Goal: Information Seeking & Learning: Compare options

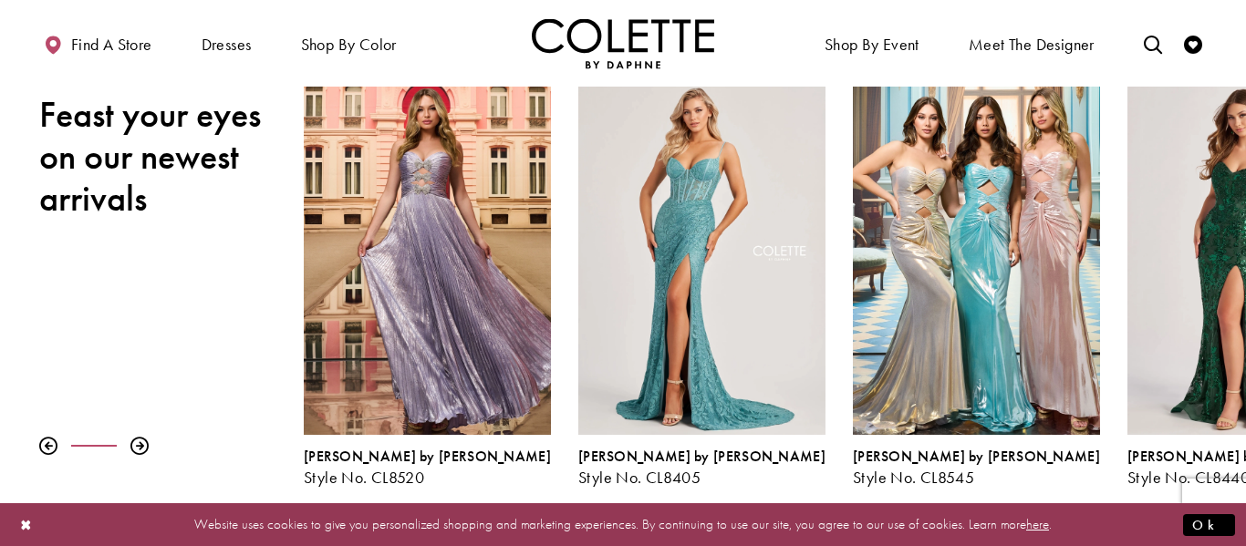
scroll to position [250, 0]
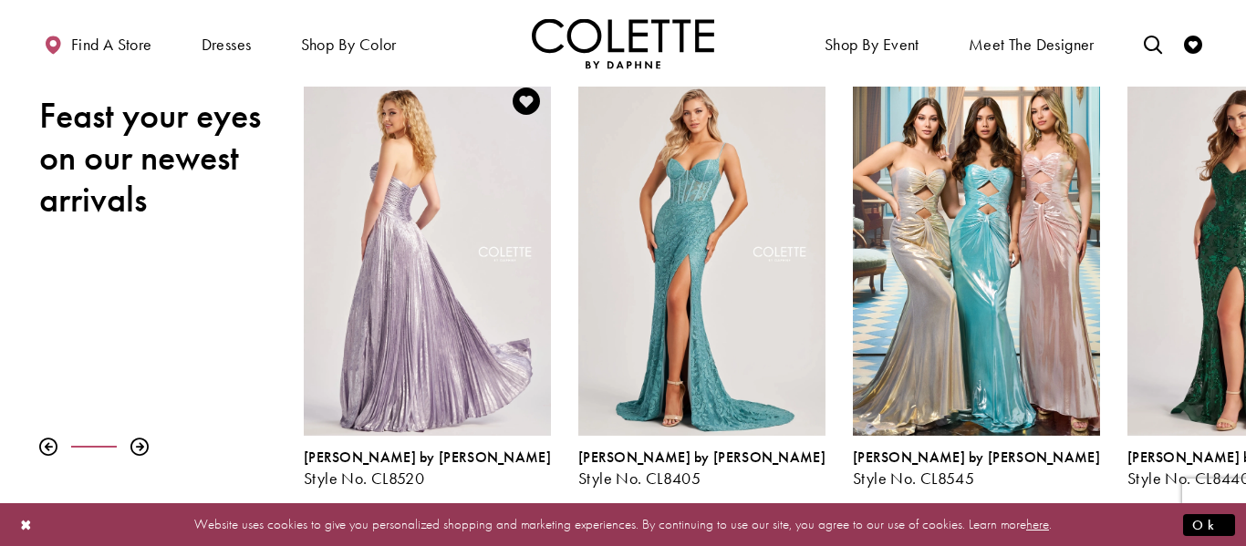
click at [381, 357] on div "Visit Colette by Daphne Style No. CL8520 Page" at bounding box center [427, 256] width 247 height 359
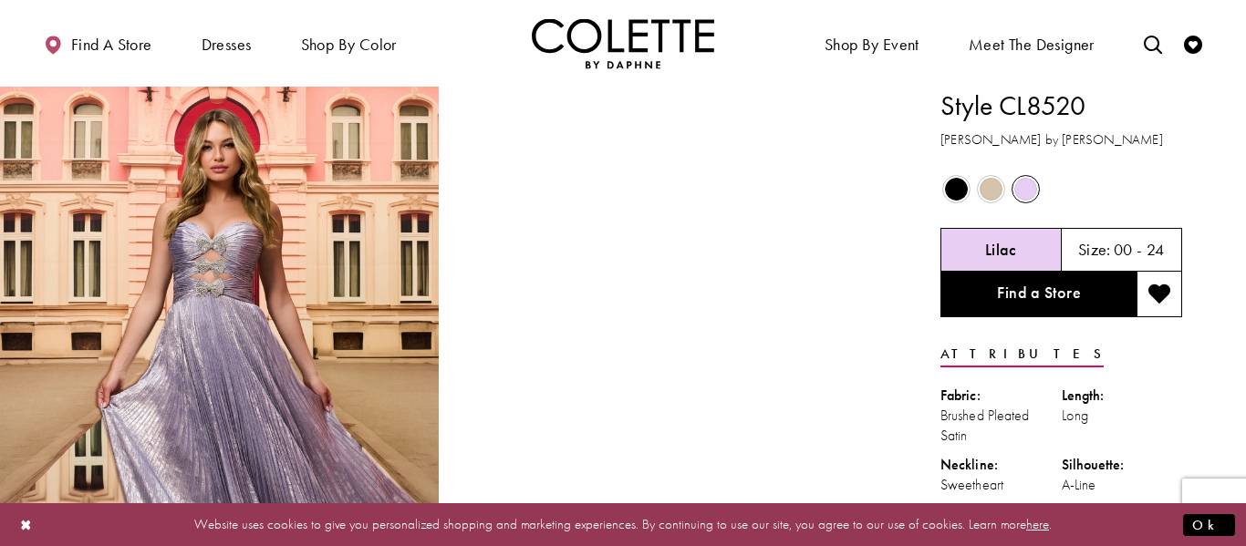
click at [979, 183] on span "Product color controls state depends on size chosen" at bounding box center [990, 189] width 23 height 23
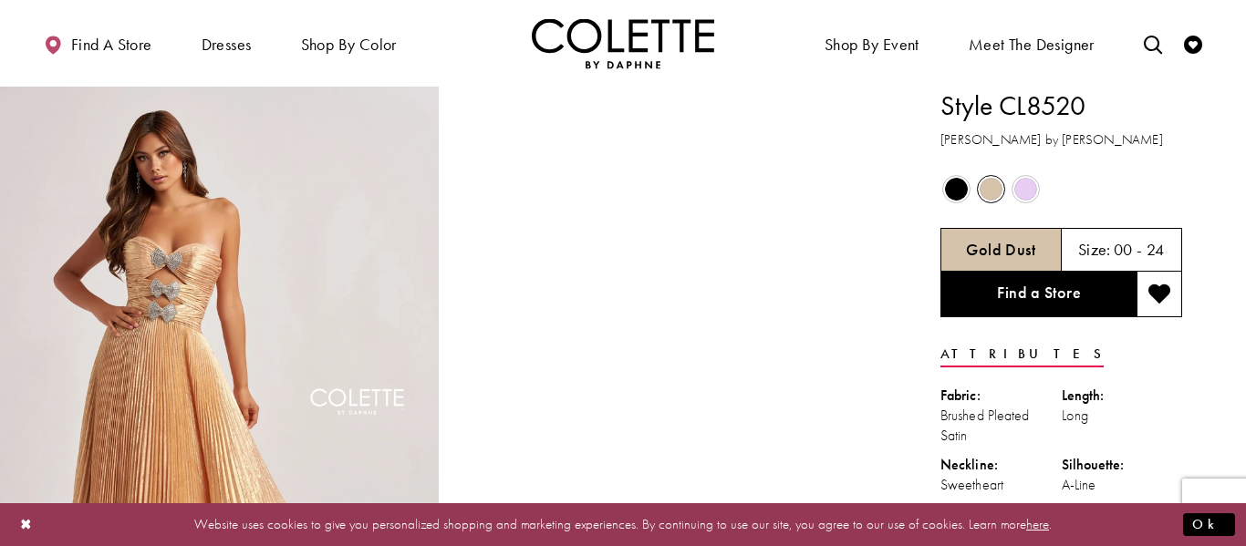
click at [949, 182] on span "Product color controls state depends on size chosen" at bounding box center [956, 189] width 23 height 23
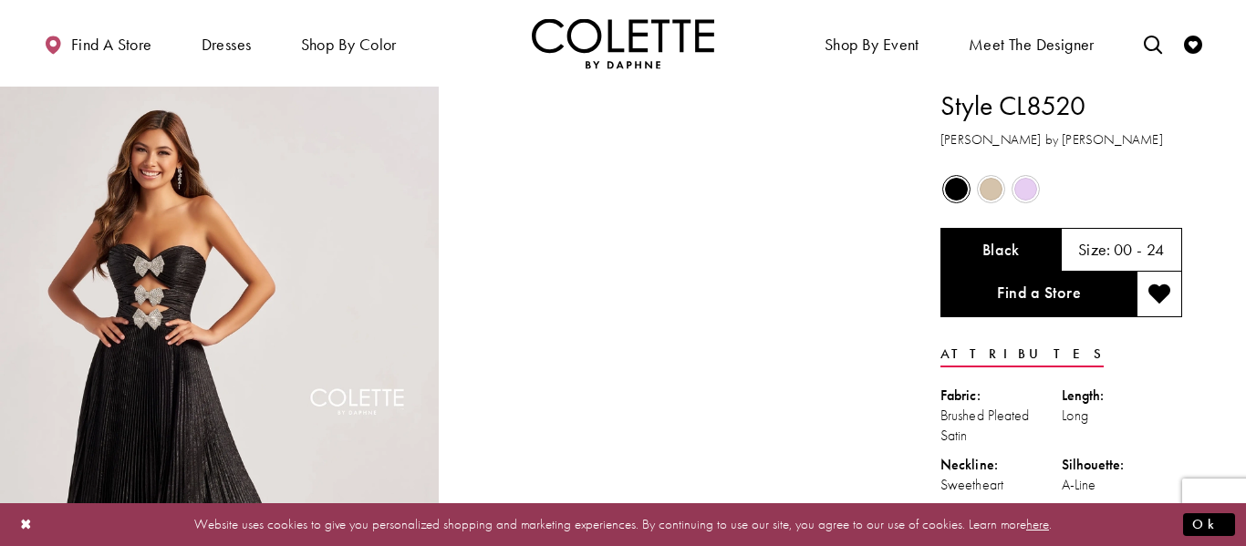
click at [1034, 189] on span "Product color controls state depends on size chosen" at bounding box center [1025, 189] width 23 height 23
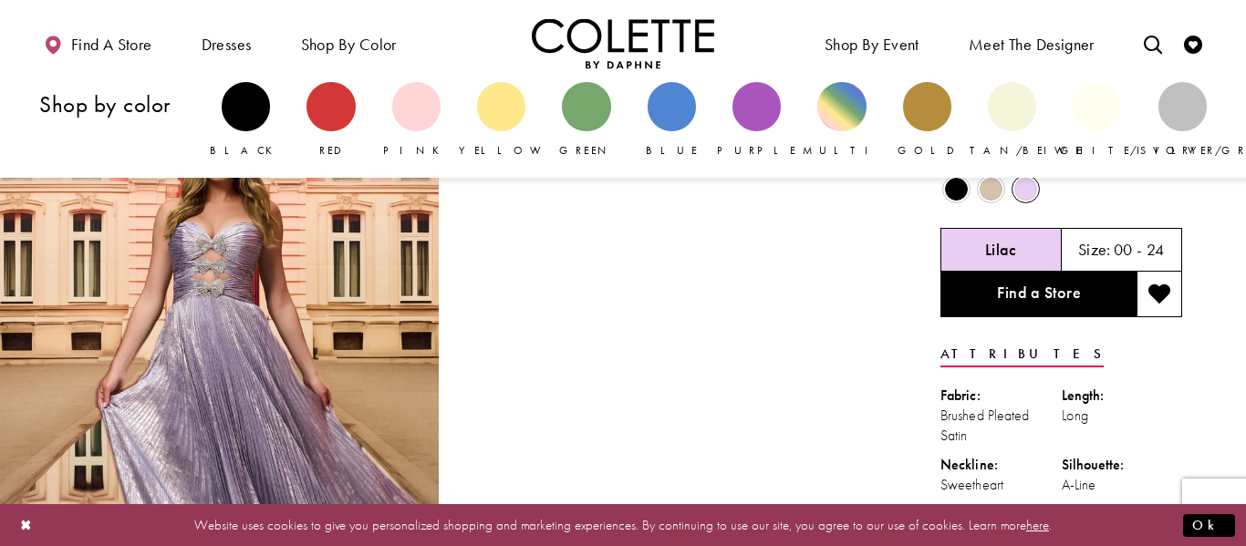
click at [324, 79] on div "Red" at bounding box center [330, 120] width 85 height 95
click at [325, 98] on div "Primary block" at bounding box center [330, 106] width 48 height 48
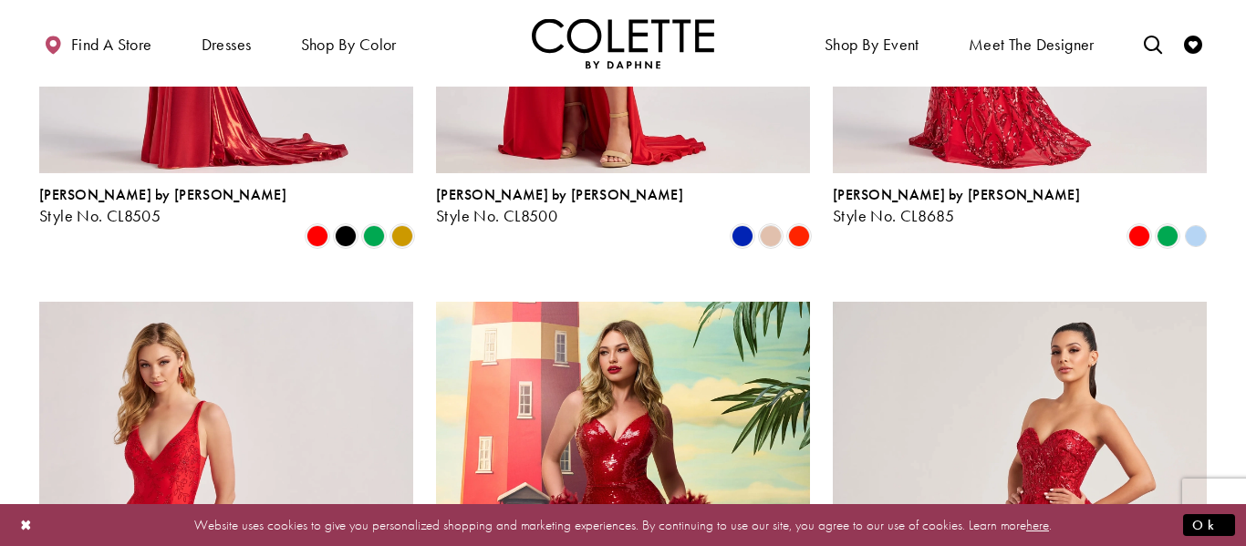
scroll to position [1297, 0]
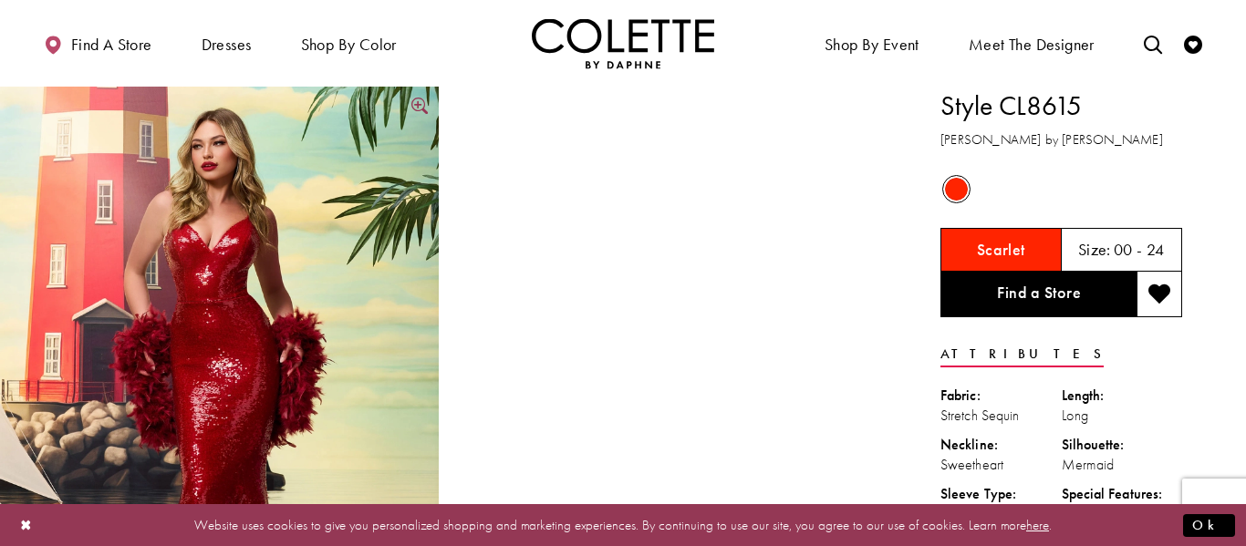
click at [319, 97] on img "Full size Style CL8615 Colette by Daphne #0 default Scarlet frontface vertical …" at bounding box center [219, 415] width 439 height 657
click at [0, 0] on div "Style CL8615 Colette by Daphne Views dialog" at bounding box center [0, 0] width 0 height 0
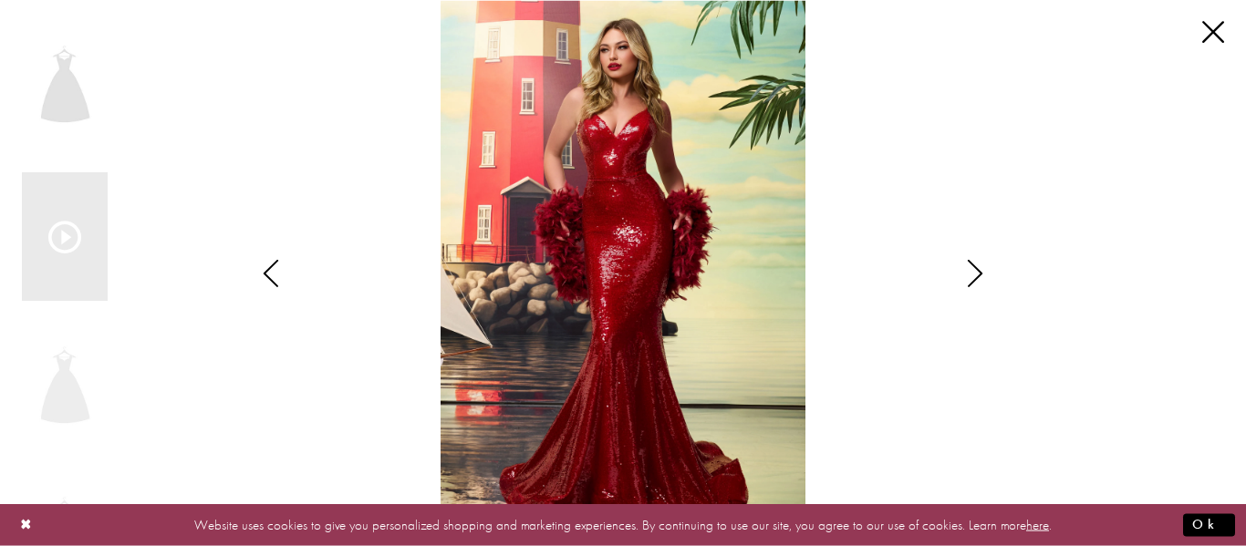
click at [319, 97] on div "Scroll List" at bounding box center [623, 273] width 658 height 546
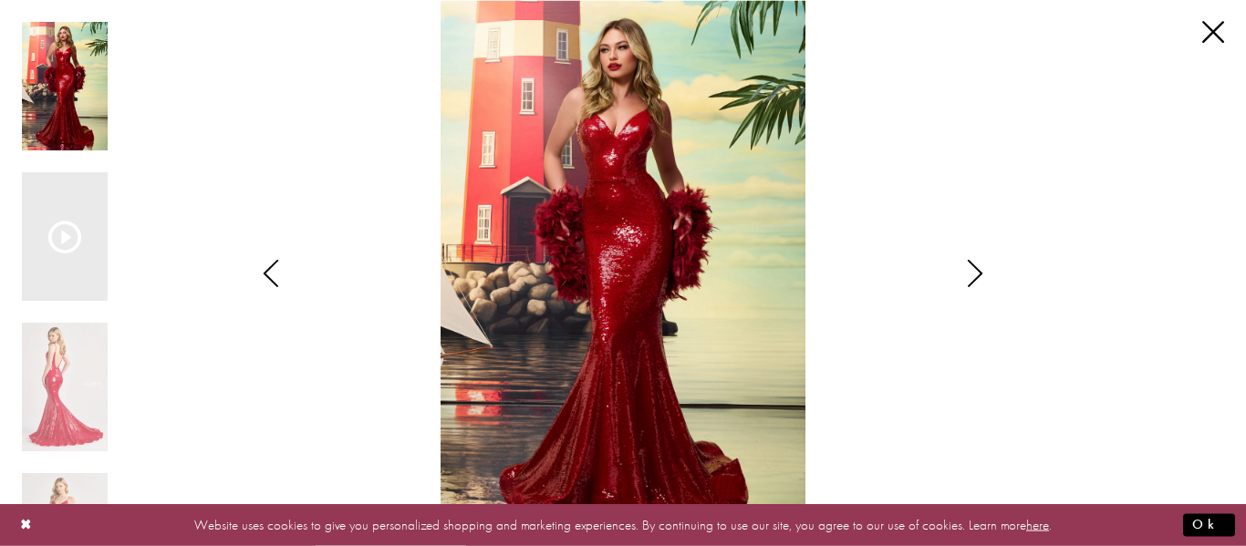
click at [319, 97] on img "Scroll List" at bounding box center [623, 273] width 658 height 546
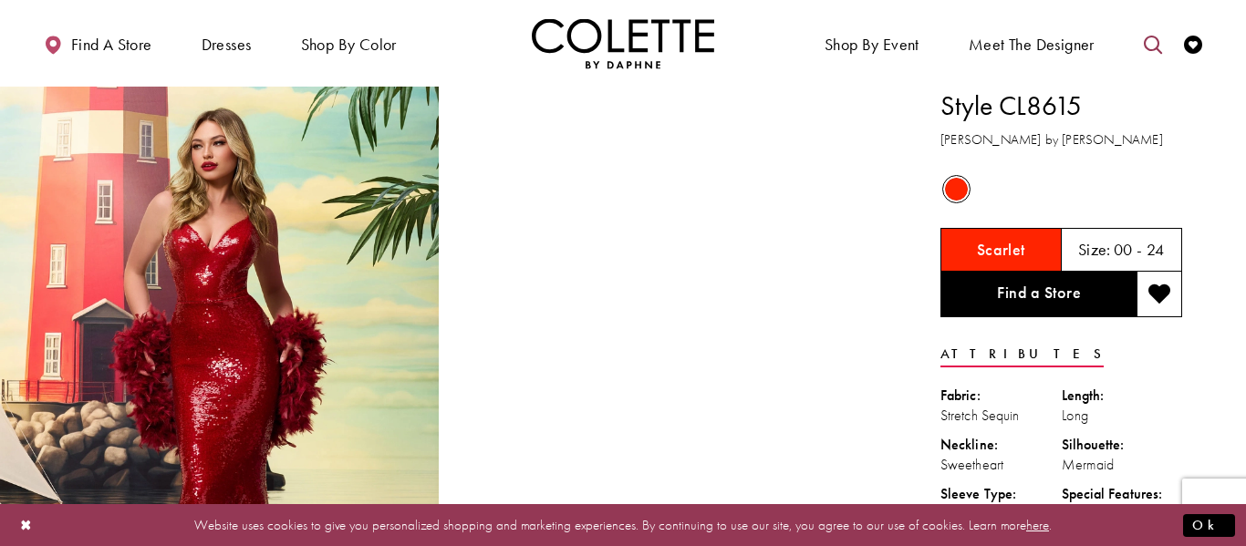
click at [1142, 56] on link "Toggle search" at bounding box center [1152, 43] width 27 height 50
click at [1064, 55] on input "Search" at bounding box center [1059, 44] width 220 height 27
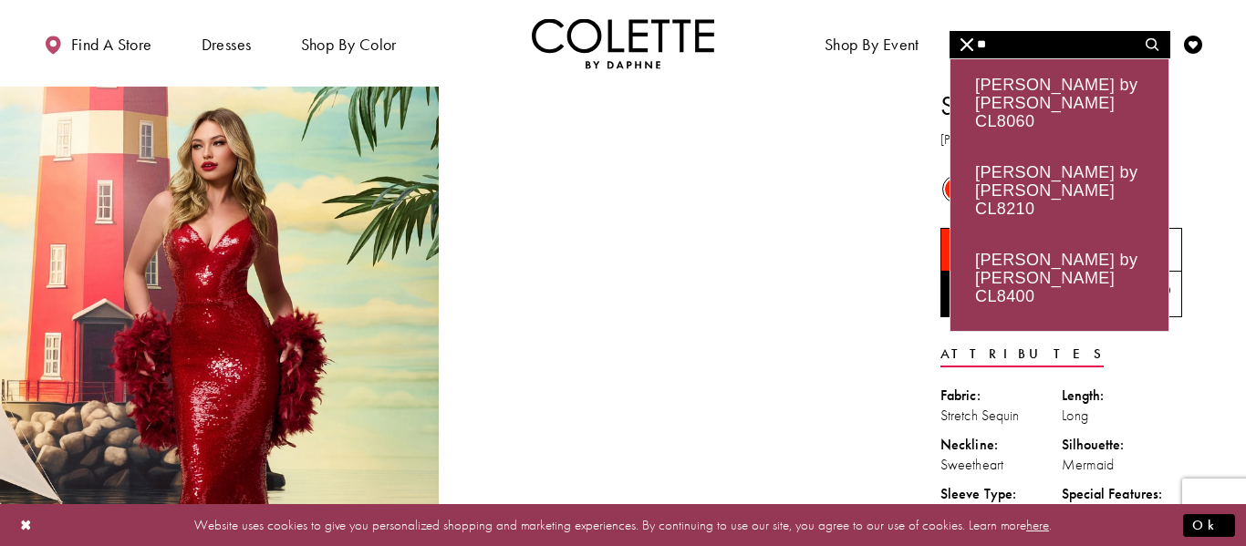
type input "*"
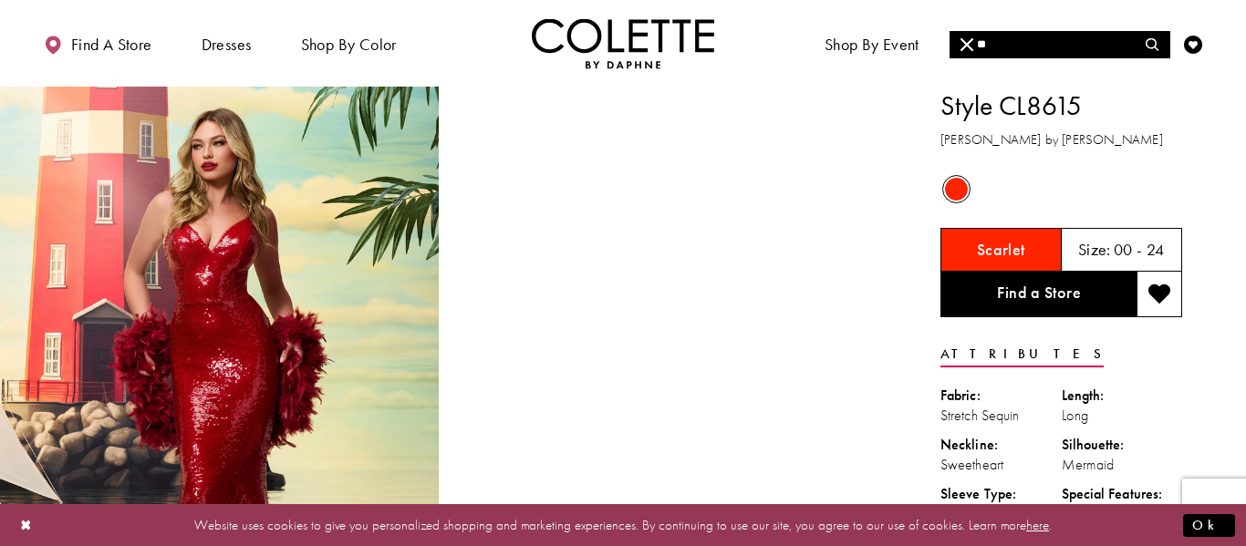
type input "*"
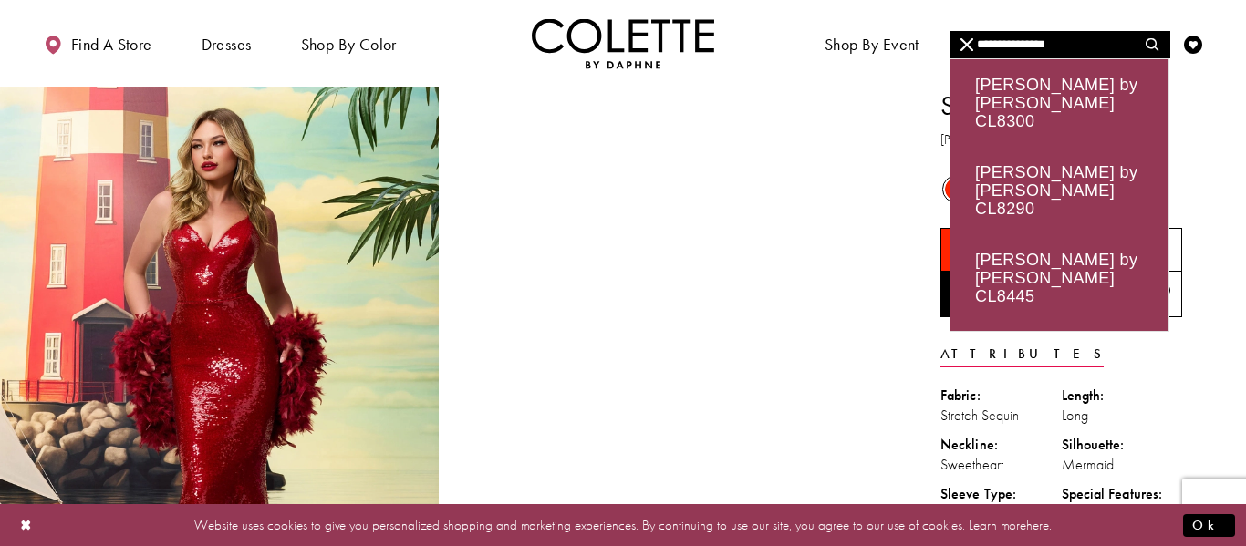
type input "**********"
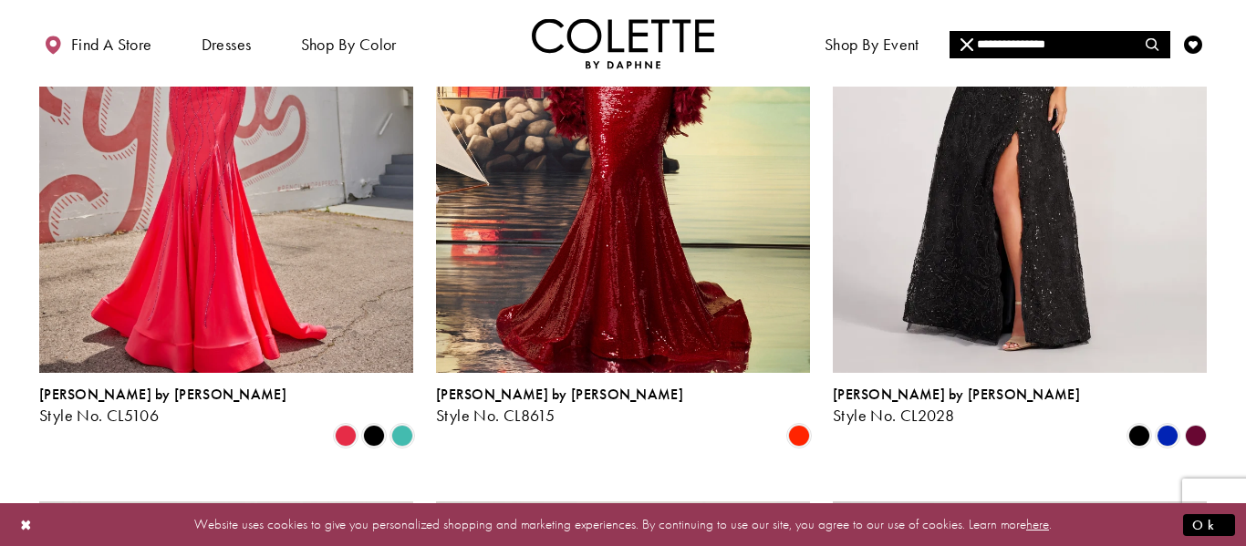
scroll to position [1064, 0]
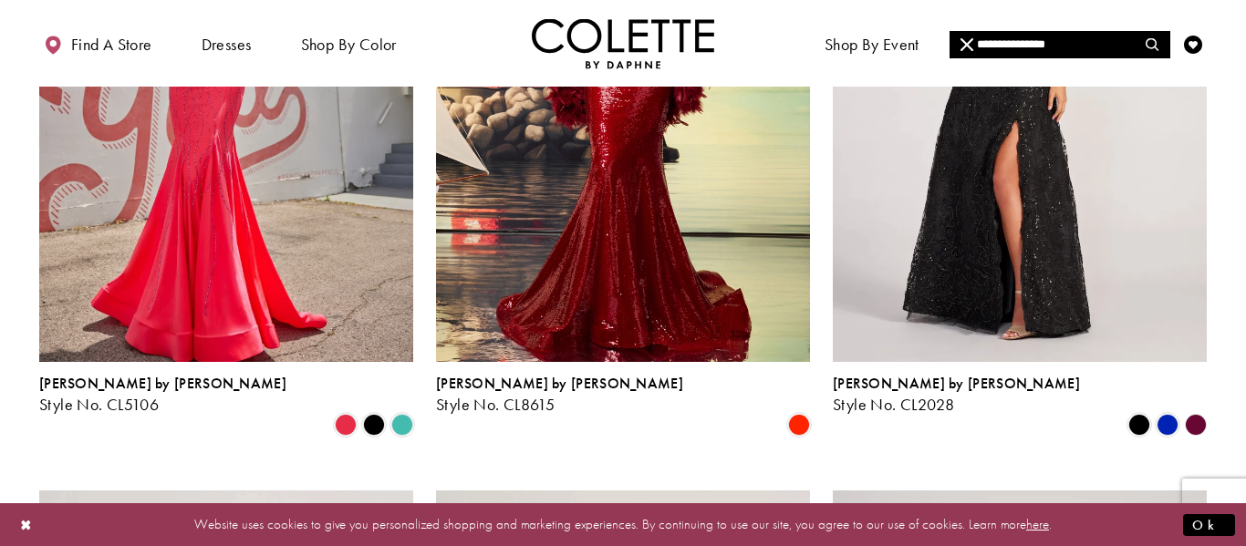
click at [1197, 410] on polygon "Product List" at bounding box center [1195, 424] width 28 height 28
click at [1195, 410] on polygon "Product List" at bounding box center [1195, 424] width 28 height 28
click at [1189, 410] on polygon "Product List" at bounding box center [1195, 424] width 28 height 28
click at [1167, 414] on span "Product List" at bounding box center [1167, 425] width 22 height 22
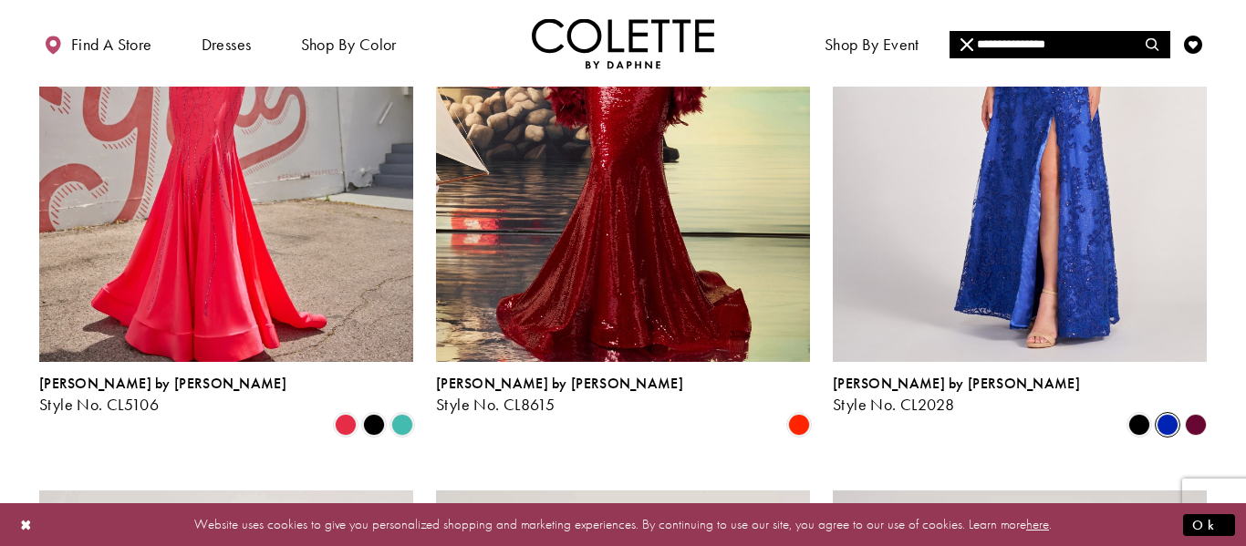
click at [1195, 410] on polygon "Product List" at bounding box center [1195, 424] width 28 height 28
click at [1175, 414] on span "Product List" at bounding box center [1167, 425] width 22 height 22
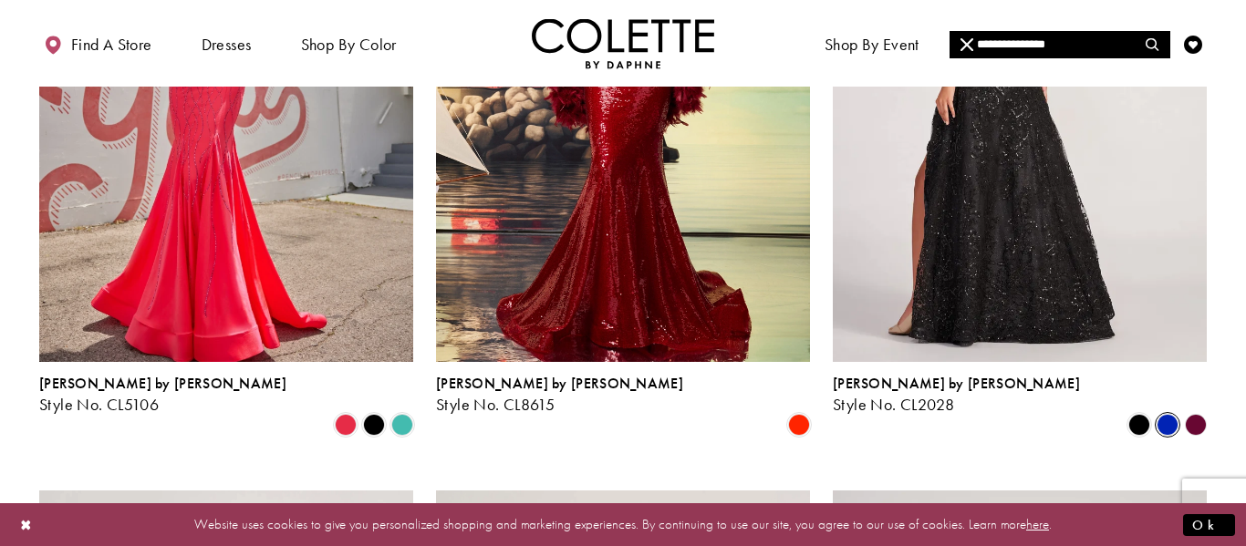
click at [1060, 101] on img "Visit Colette by Daphne Style No. CL2028 Page" at bounding box center [1020, 89] width 374 height 543
click at [1069, 192] on img "Visit Colette by Daphne Style No. CL2028 Page" at bounding box center [1020, 89] width 374 height 543
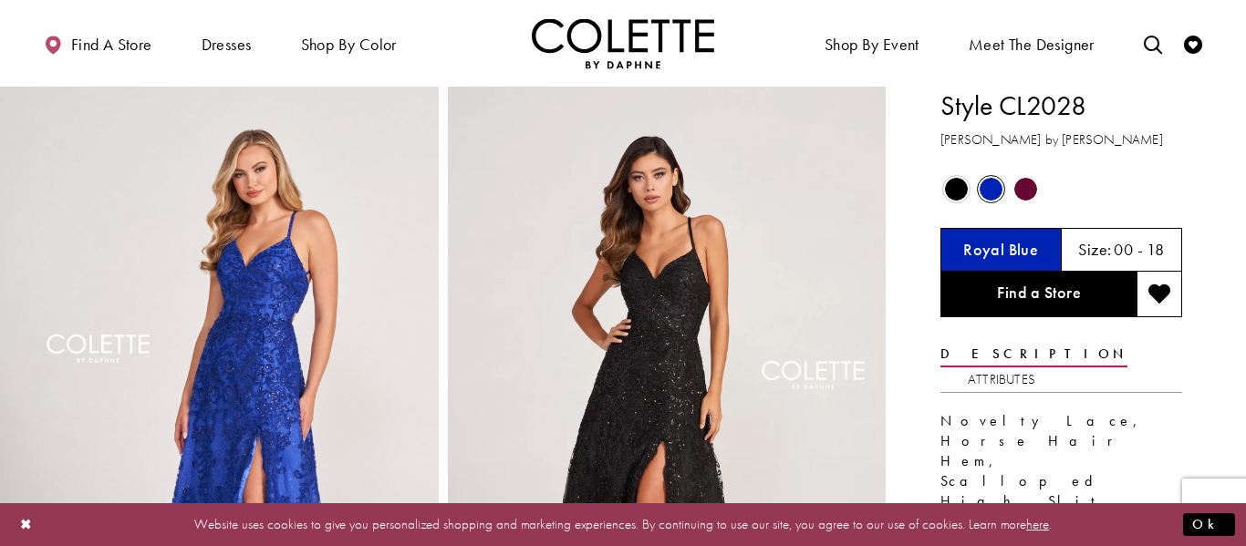
click at [1027, 193] on span "Product color controls state depends on size chosen" at bounding box center [1025, 189] width 23 height 23
click at [1018, 195] on span "Product color controls state depends on size chosen" at bounding box center [1025, 189] width 23 height 23
click at [1005, 244] on h5 "Cabernet" at bounding box center [1000, 250] width 65 height 18
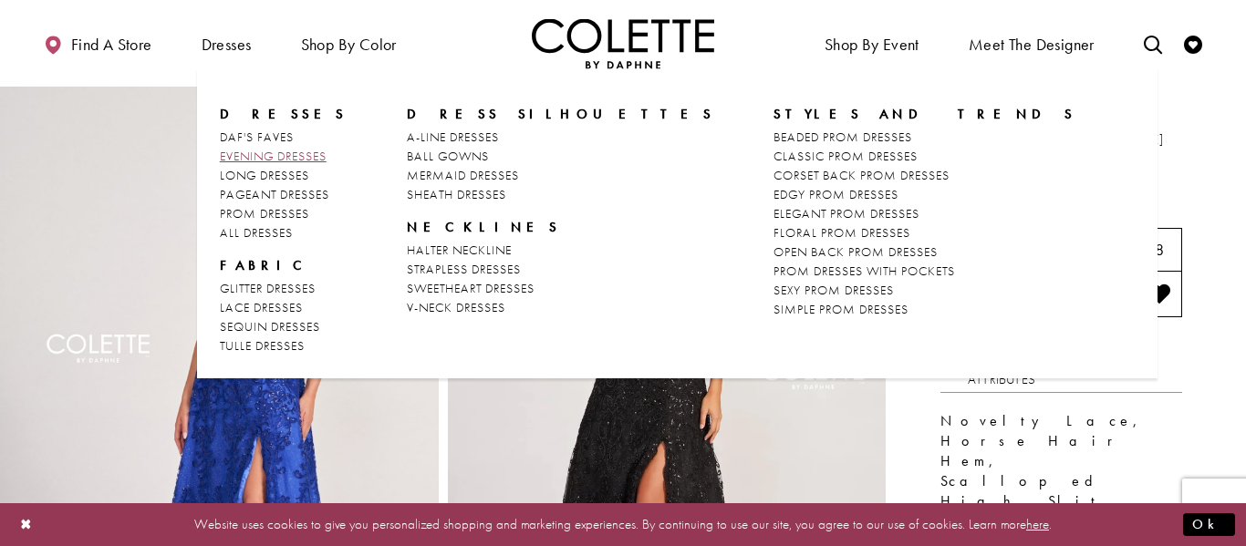
click at [260, 158] on span "EVENING DRESSES" at bounding box center [273, 156] width 107 height 16
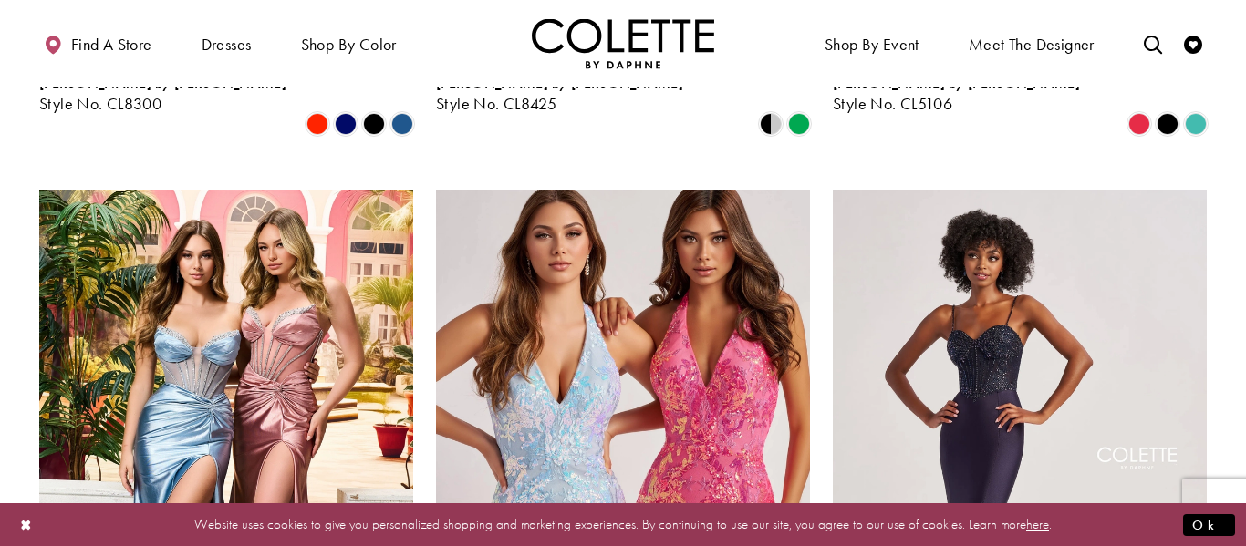
scroll to position [2020, 0]
